Goal: Transaction & Acquisition: Purchase product/service

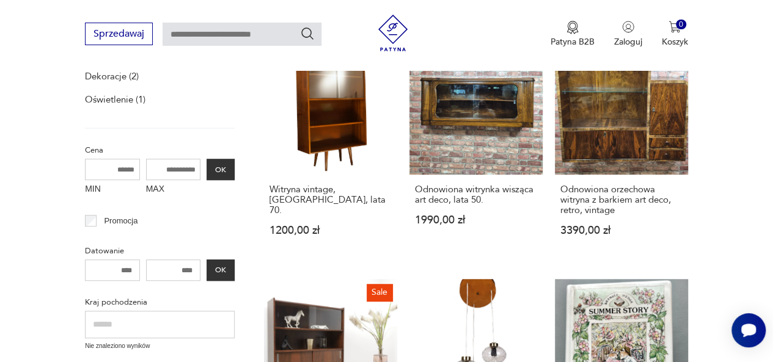
scroll to position [169, 0]
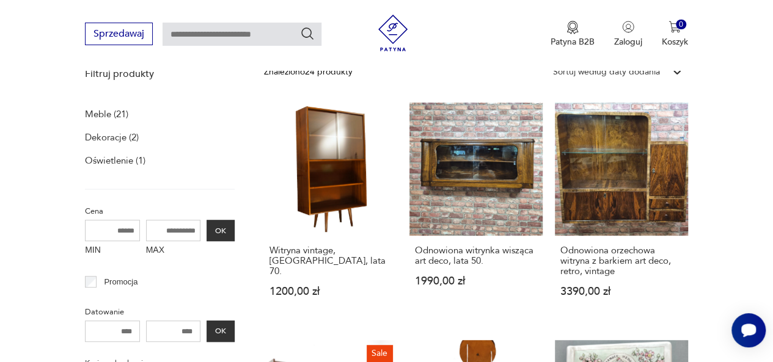
click at [600, 254] on h3 "Odnowiona orzechowa witryna z barkiem art deco, retro, vintage" at bounding box center [622, 261] width 122 height 31
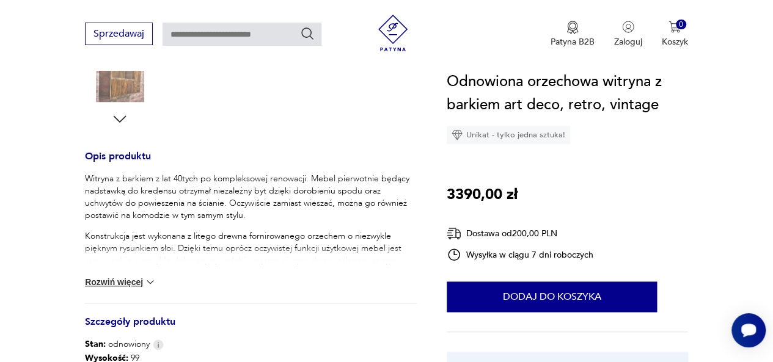
scroll to position [550, 0]
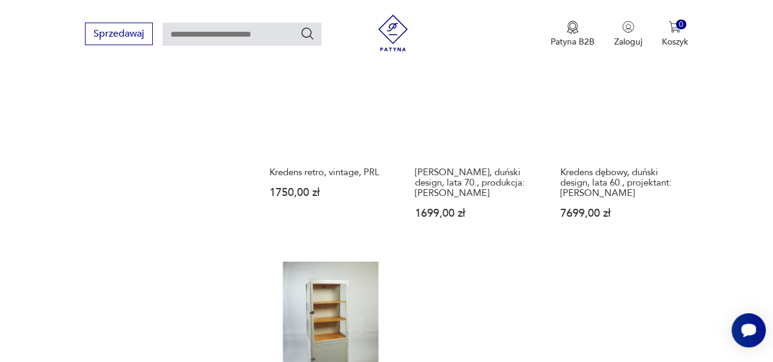
scroll to position [1467, 0]
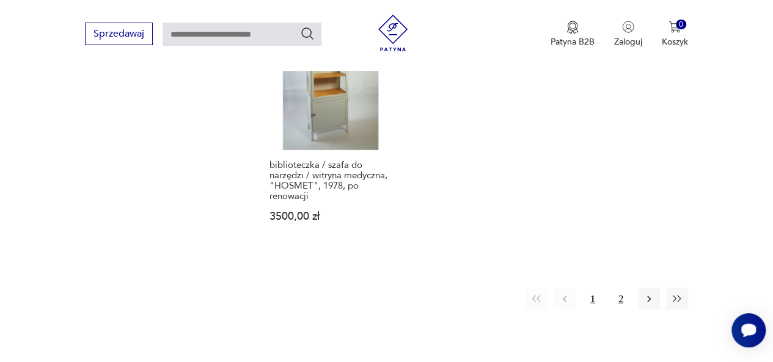
click at [619, 289] on button "2" at bounding box center [621, 300] width 22 height 22
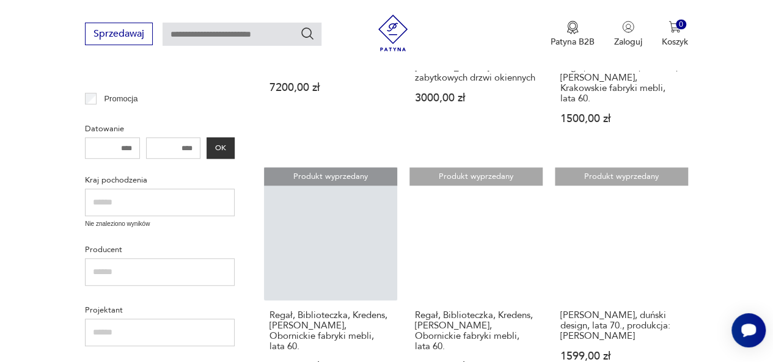
scroll to position [535, 0]
